Goal: Information Seeking & Learning: Learn about a topic

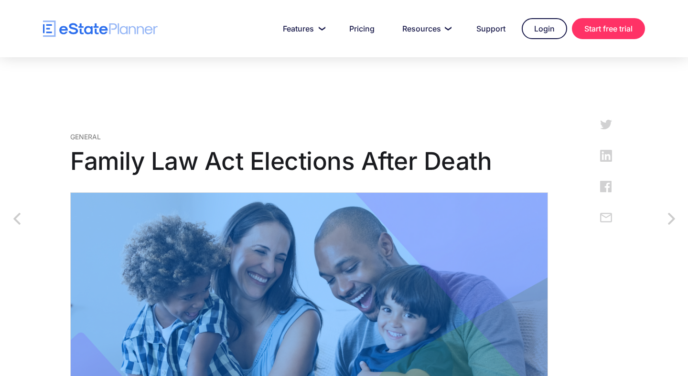
click at [297, 198] on img at bounding box center [309, 312] width 478 height 239
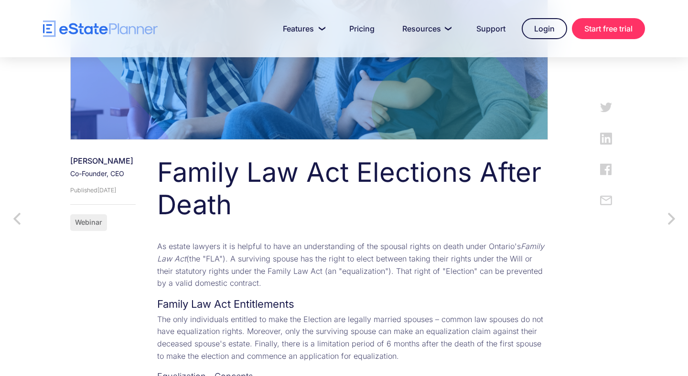
click at [297, 198] on h1 "Family Law Act Elections After Death" at bounding box center [352, 189] width 391 height 64
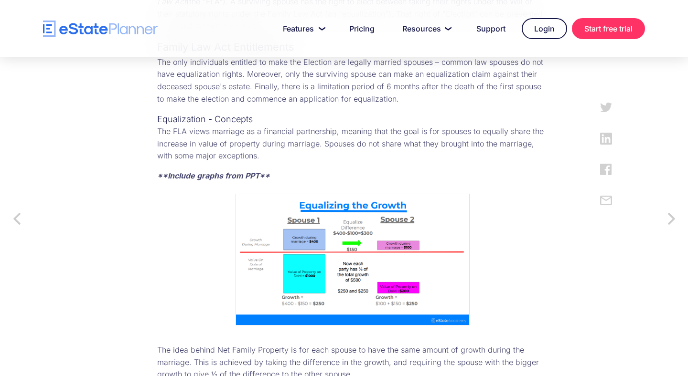
scroll to position [549, 0]
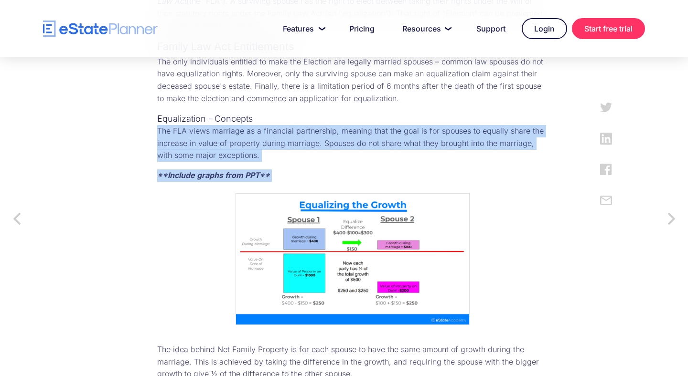
drag, startPoint x: 367, startPoint y: 120, endPoint x: 439, endPoint y: 217, distance: 120.2
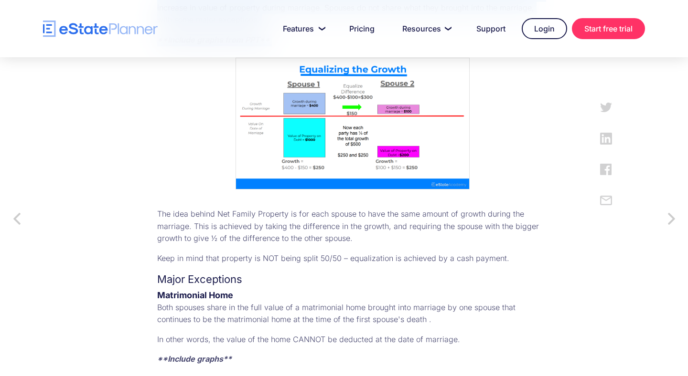
scroll to position [689, 0]
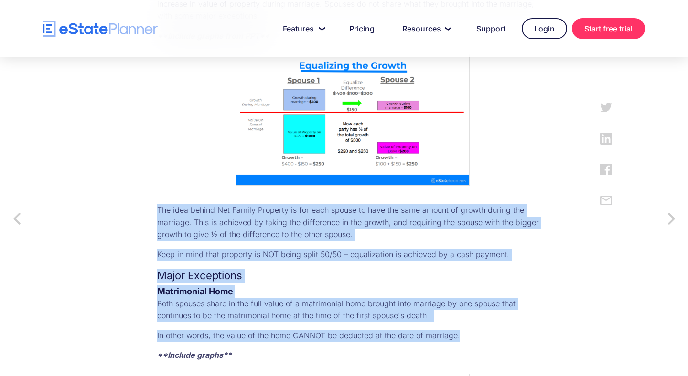
drag, startPoint x: 478, startPoint y: 194, endPoint x: 519, endPoint y: 333, distance: 144.2
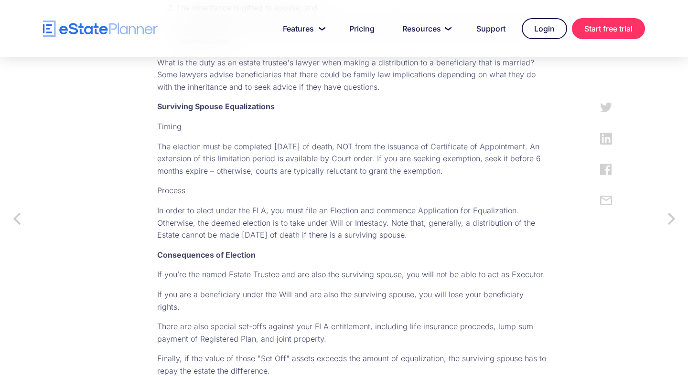
scroll to position [1346, 0]
